Goal: Complete application form: Complete application form

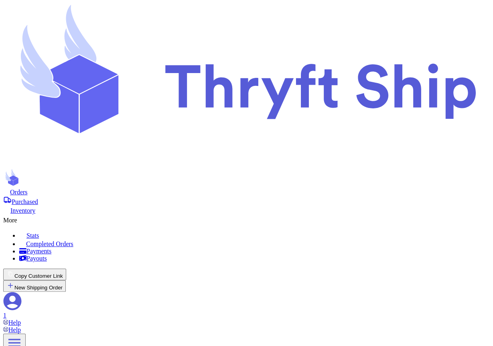
scroll to position [260, 0]
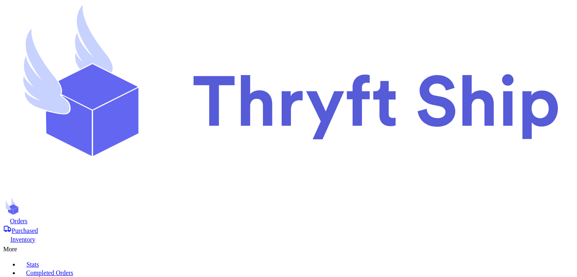
select select "paid"
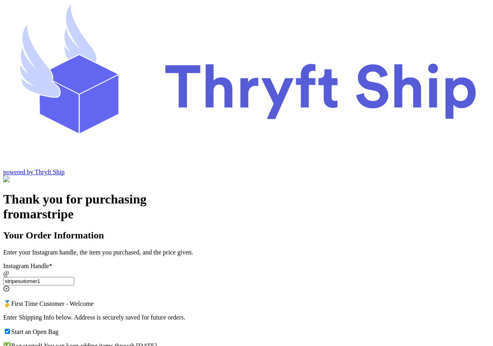
select select "OH"
click at [74, 277] on input "stripesutomer1" at bounding box center [38, 281] width 71 height 8
type input "stripesutomer"
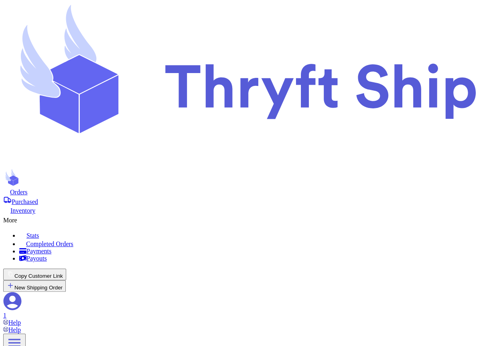
scroll to position [260, 0]
select select "paid"
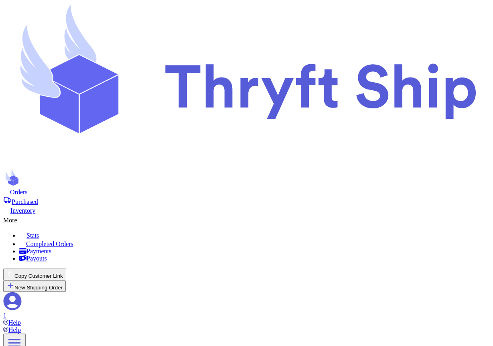
select select "paid"
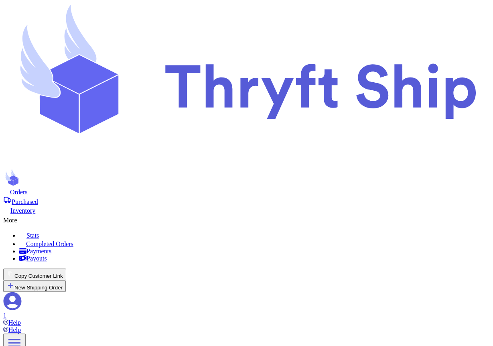
scroll to position [17, 0]
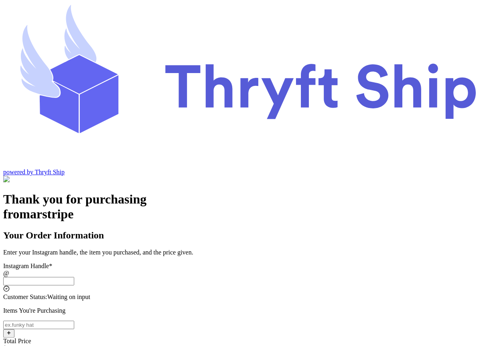
click at [74, 277] on input "Instagram Handle *" at bounding box center [38, 281] width 71 height 8
type input "stripesutomer"
select select "OH"
type input "Lakewood"
type input "12345"
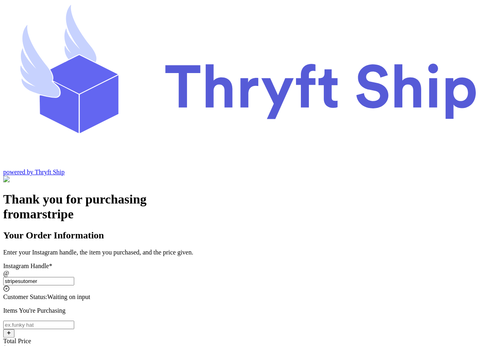
type input "stripesutomer"
